Goal: Information Seeking & Learning: Get advice/opinions

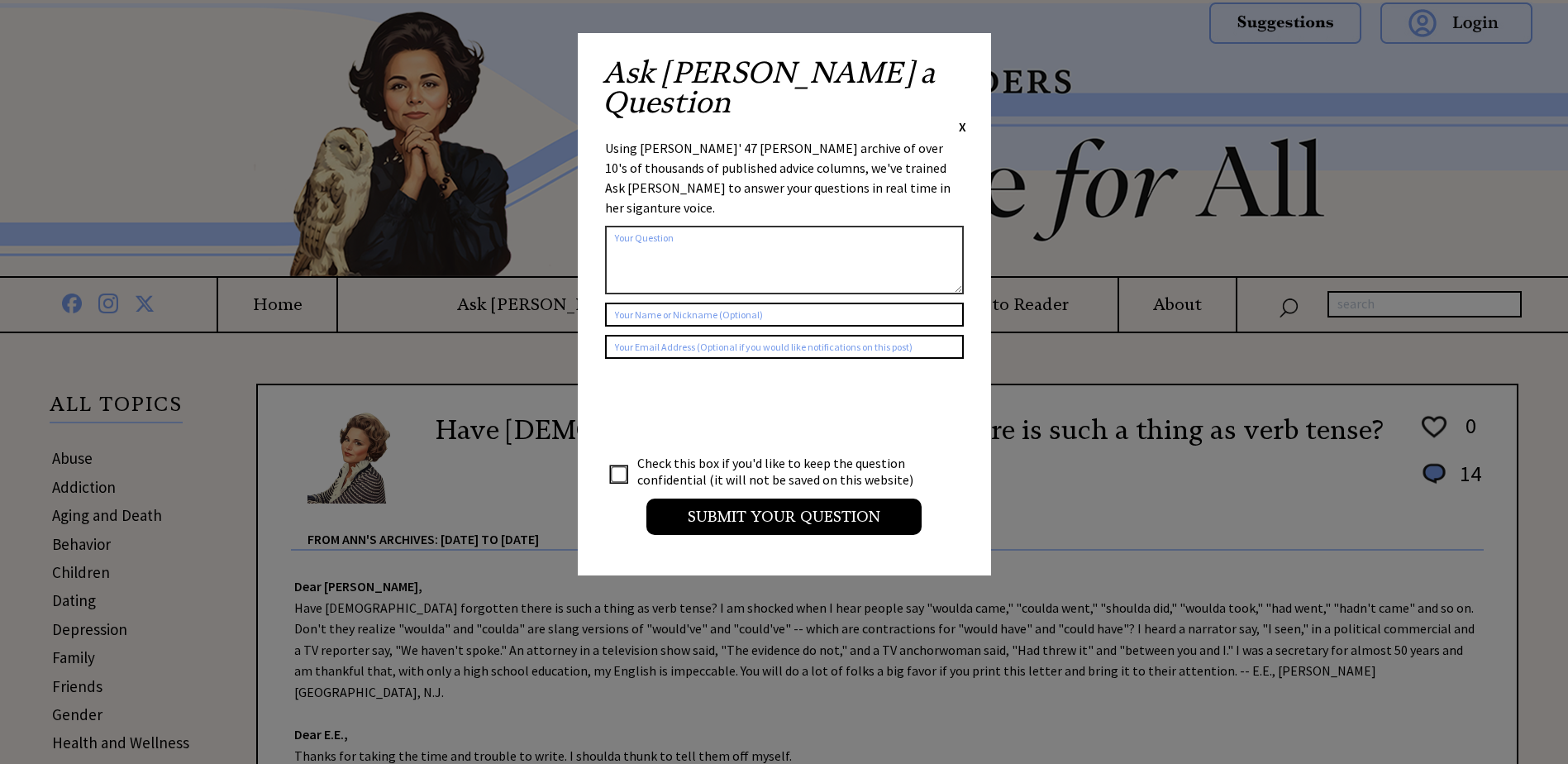
click at [964, 119] on span "X" at bounding box center [963, 127] width 7 height 16
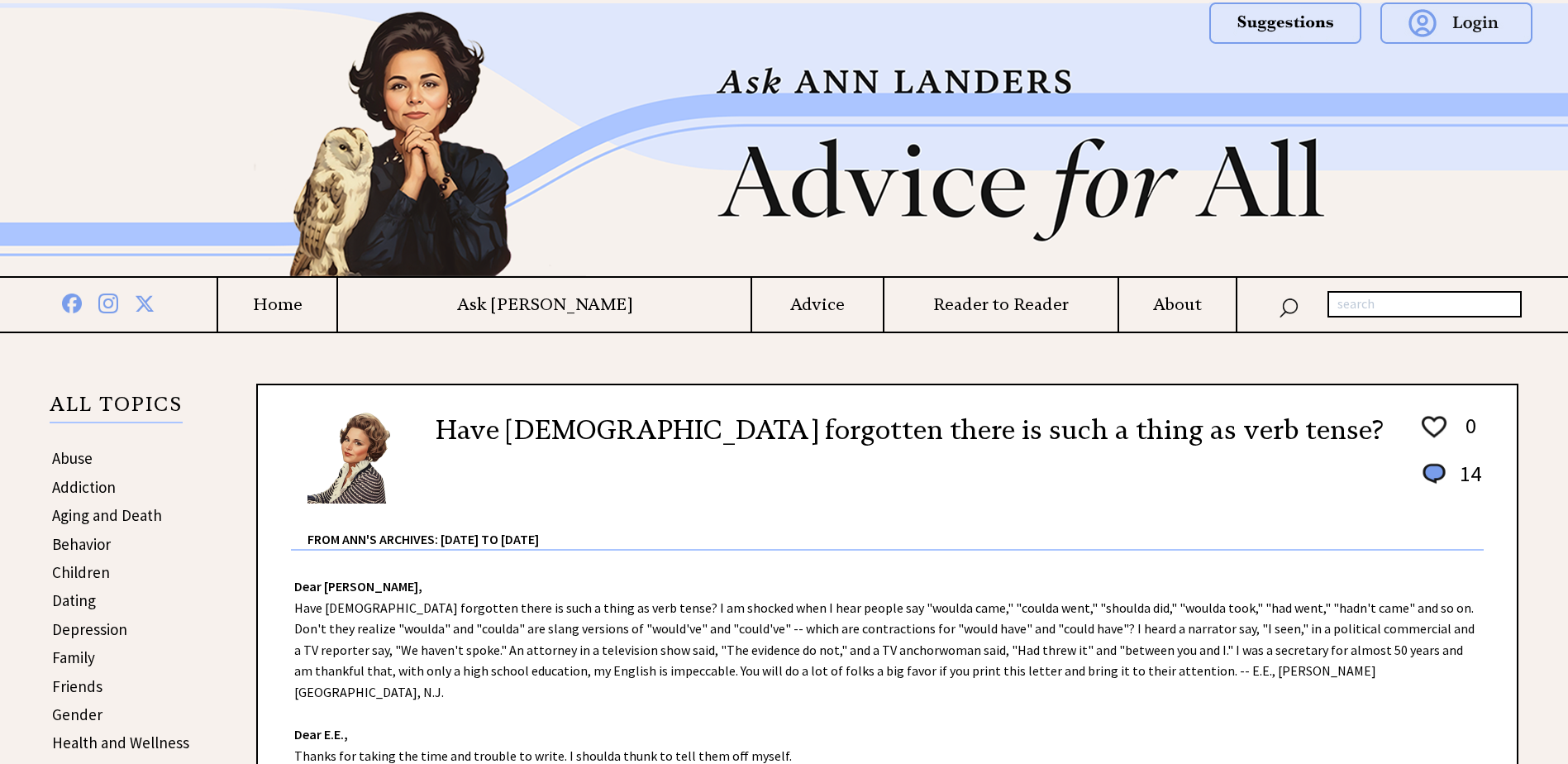
click at [782, 299] on h4 "Advice" at bounding box center [817, 305] width 129 height 21
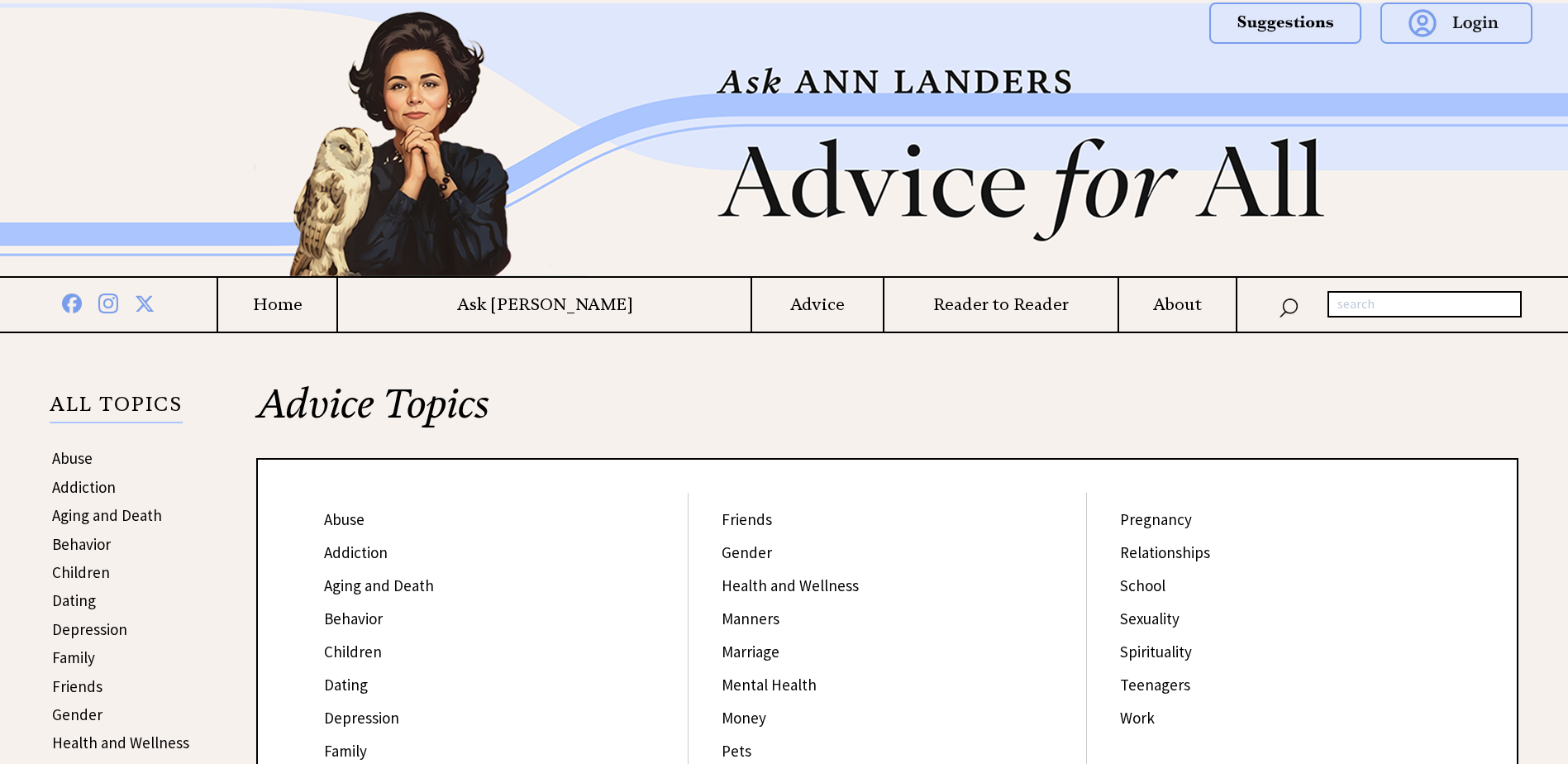
click at [573, 292] on td "Ask [PERSON_NAME]" at bounding box center [543, 305] width 415 height 54
click at [336, 307] on h4 "Home" at bounding box center [278, 305] width 118 height 21
